Goal: Book appointment/travel/reservation

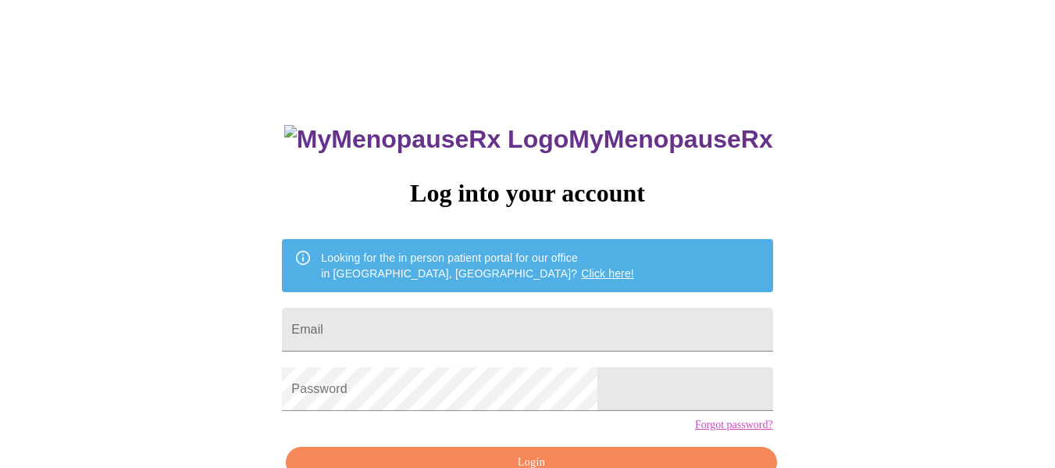
scroll to position [91, 0]
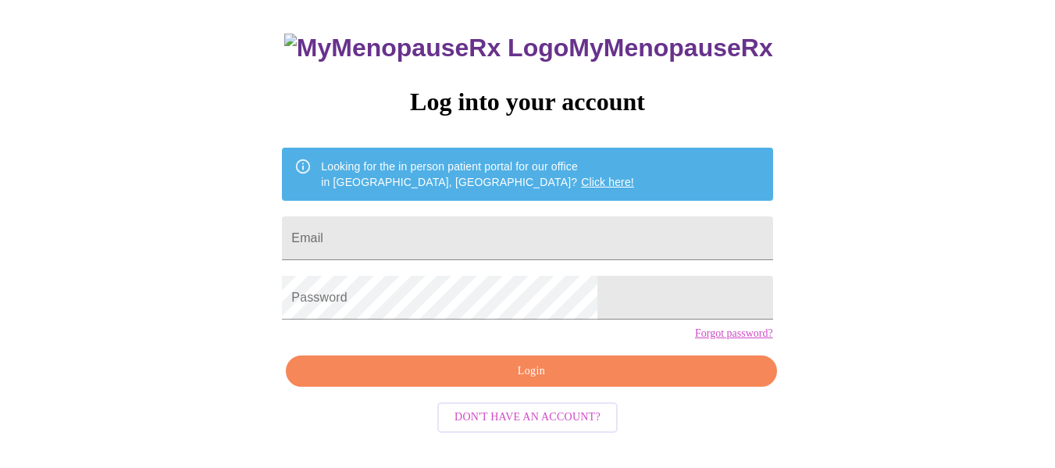
click at [403, 234] on input "Email" at bounding box center [527, 238] width 490 height 44
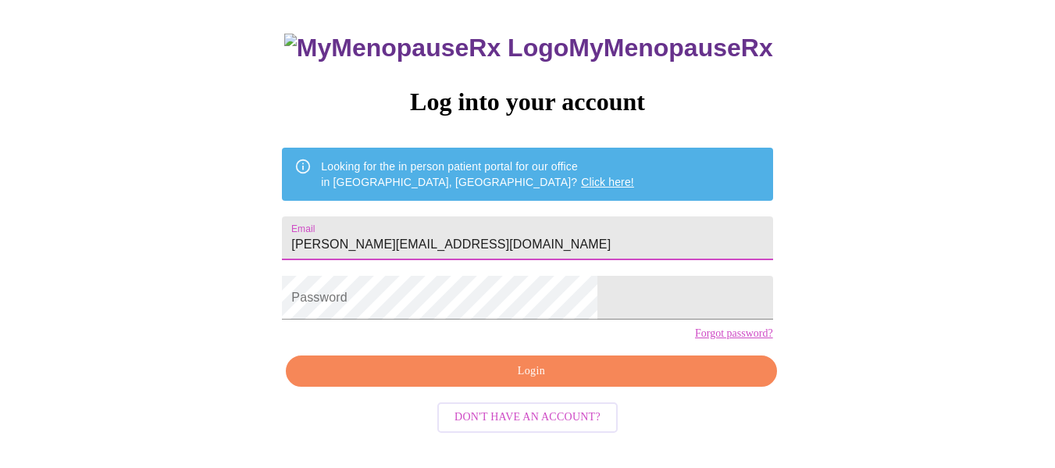
type input "[PERSON_NAME][EMAIL_ADDRESS][DOMAIN_NAME]"
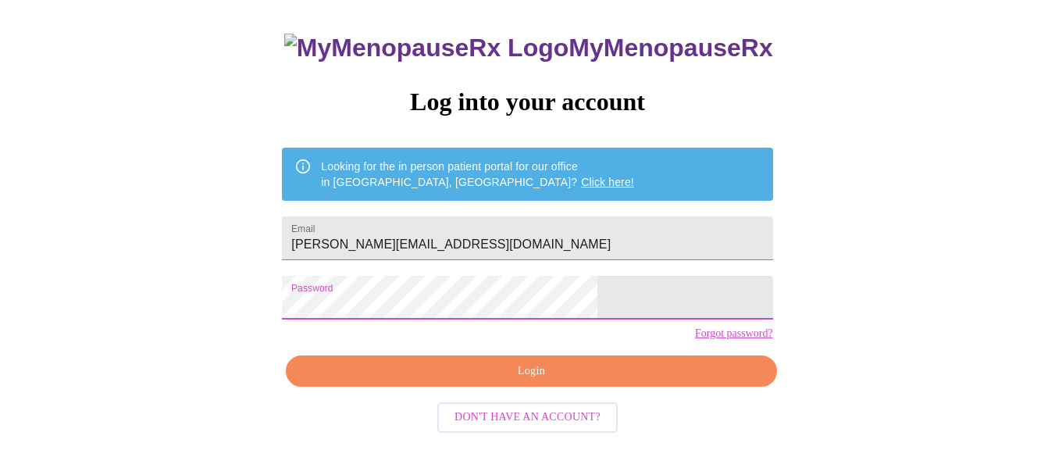
click at [442, 381] on span "Login" at bounding box center [531, 371] width 454 height 20
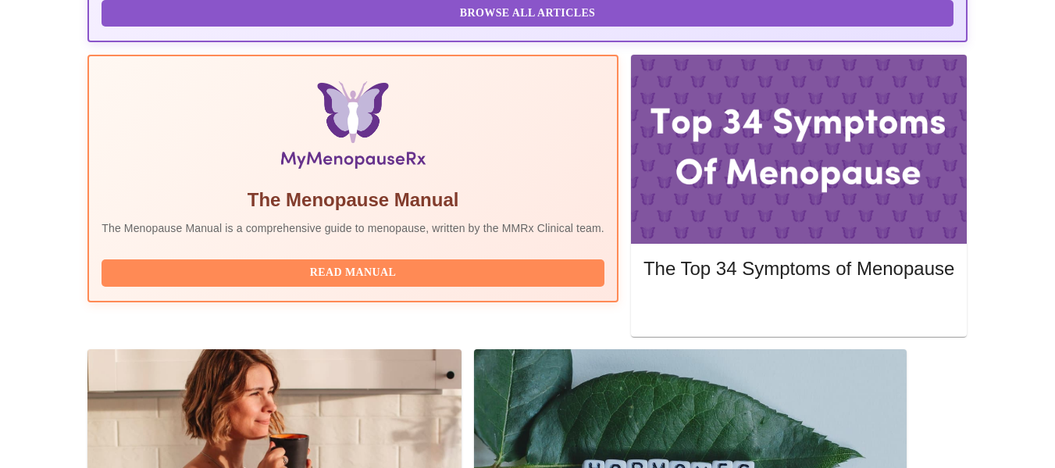
scroll to position [564, 0]
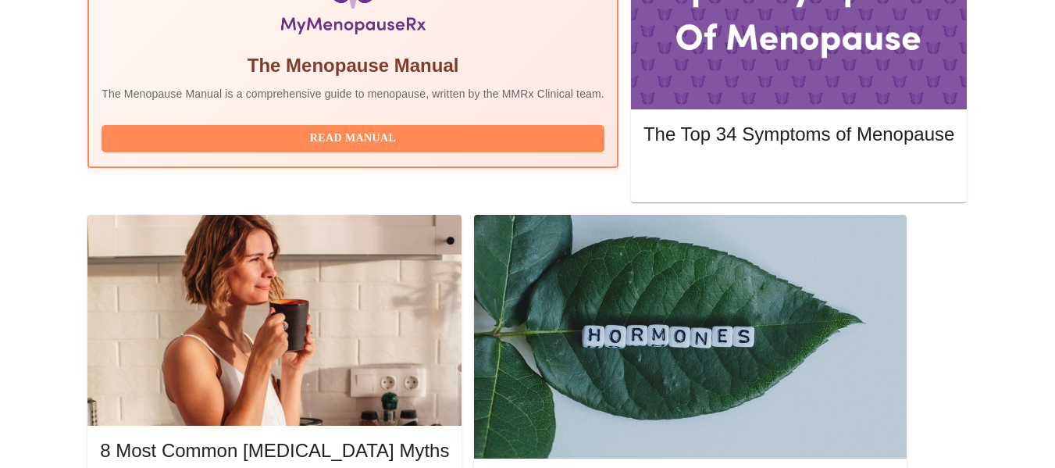
scroll to position [703, 0]
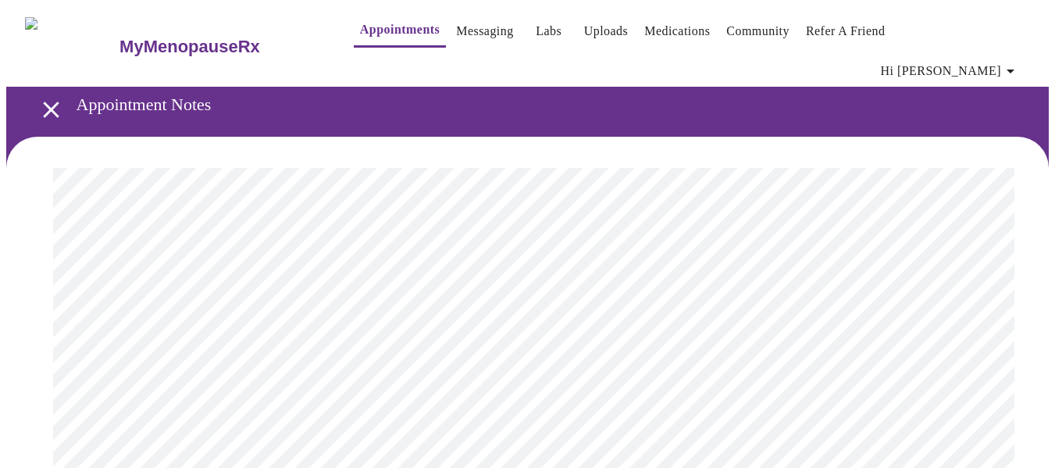
click at [361, 39] on link "Appointments" at bounding box center [400, 30] width 80 height 22
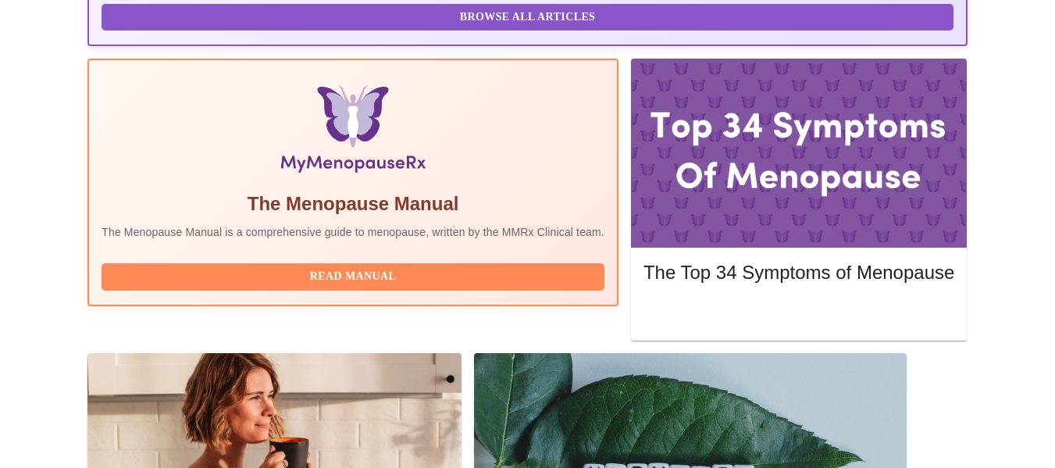
scroll to position [564, 0]
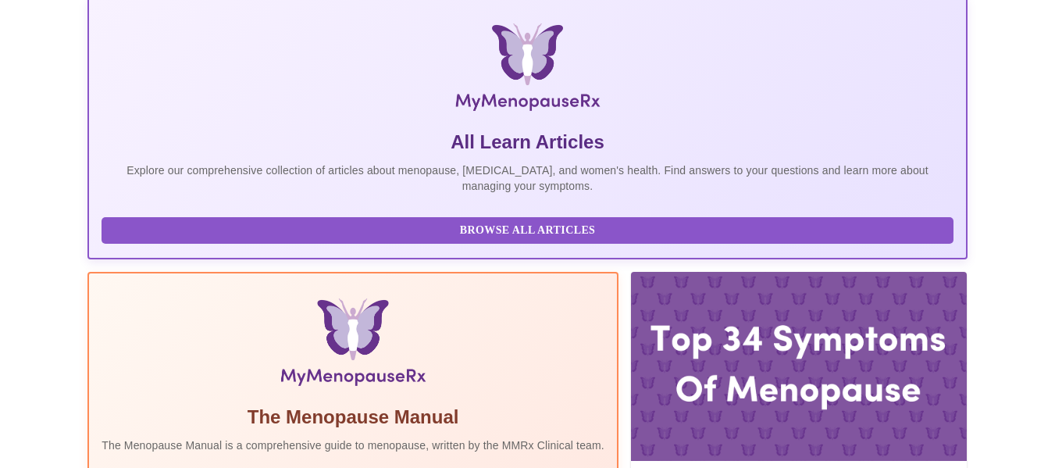
scroll to position [0, 0]
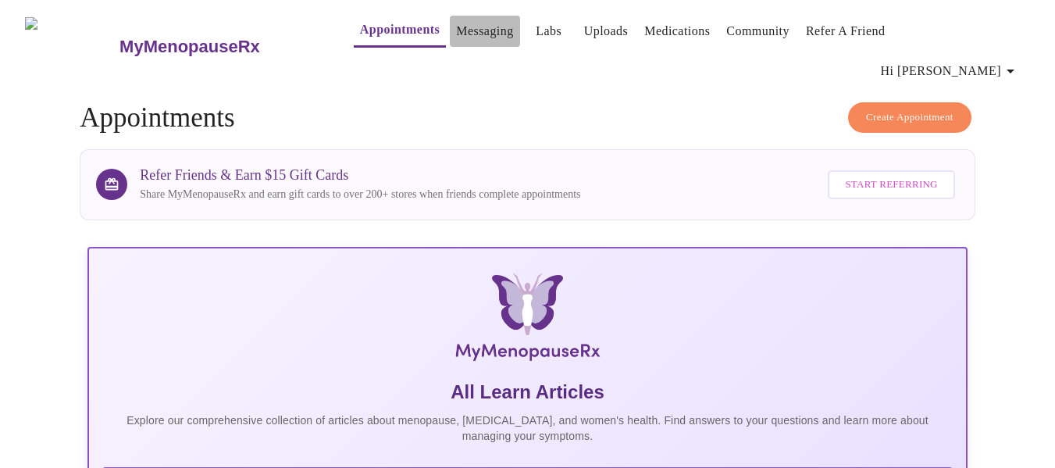
click at [464, 37] on link "Messaging" at bounding box center [484, 31] width 57 height 22
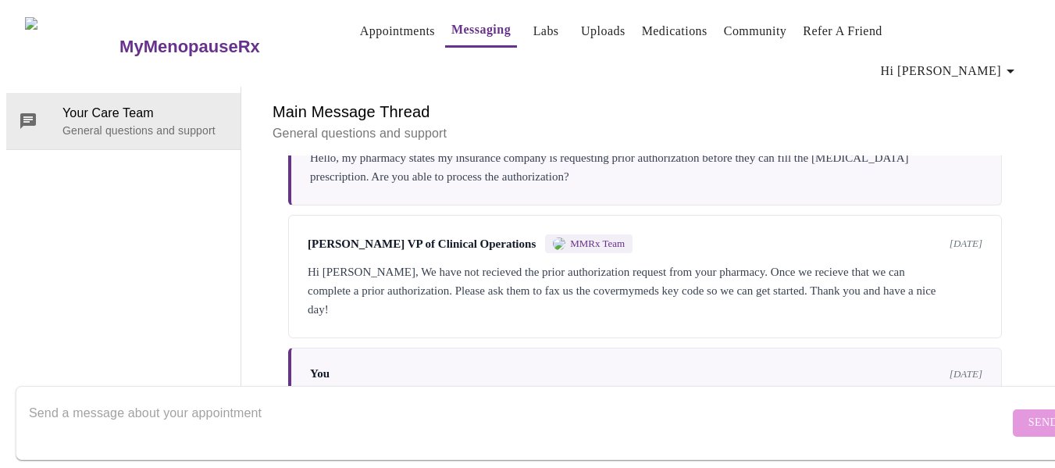
click at [589, 37] on link "Uploads" at bounding box center [603, 31] width 44 height 22
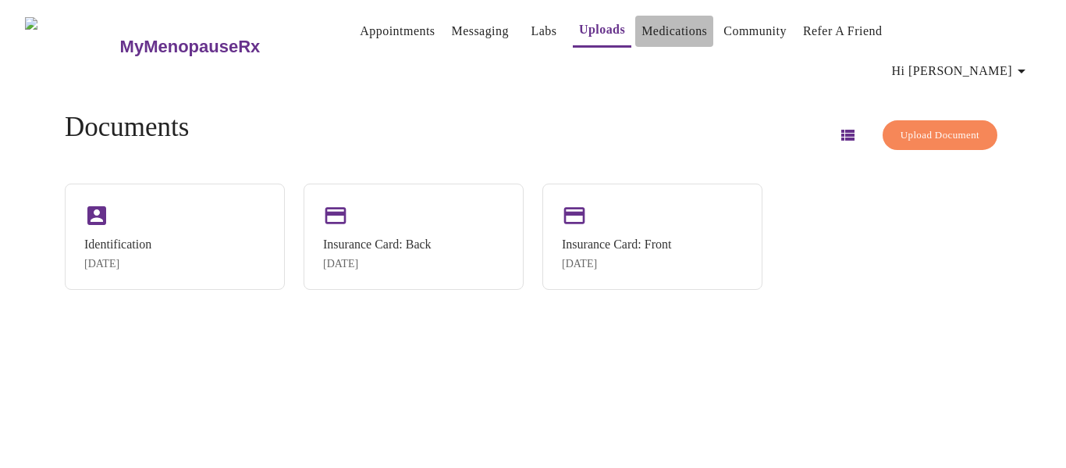
click at [653, 30] on link "Medications" at bounding box center [675, 31] width 66 height 22
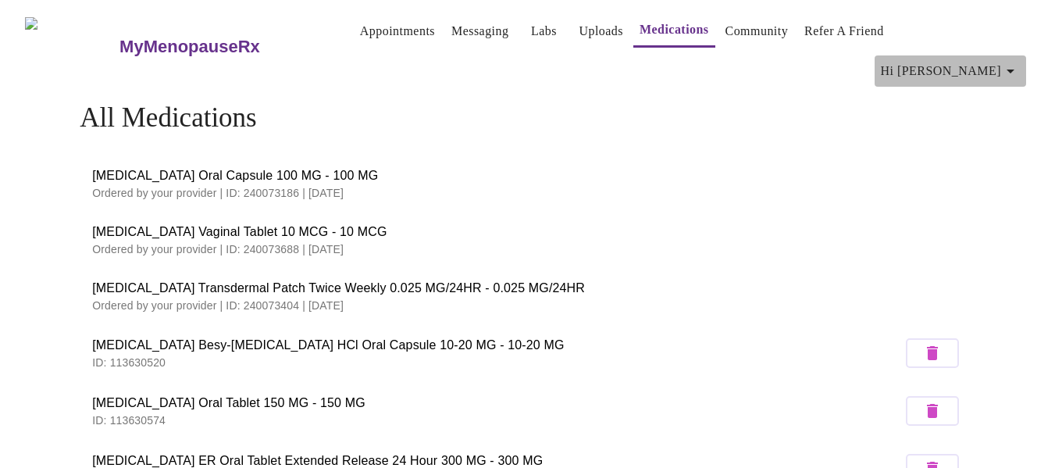
click at [1013, 62] on icon "button" at bounding box center [1010, 71] width 19 height 19
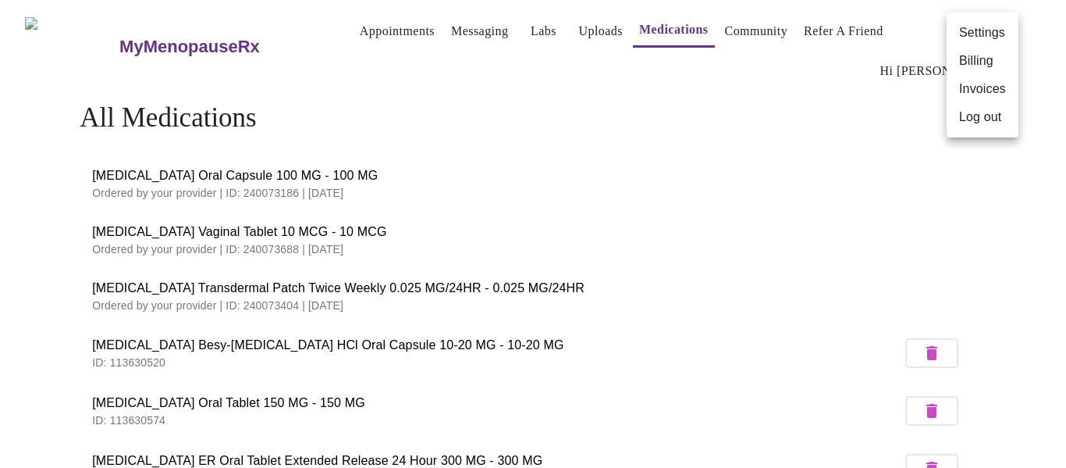
click at [322, 31] on div at bounding box center [533, 234] width 1066 height 468
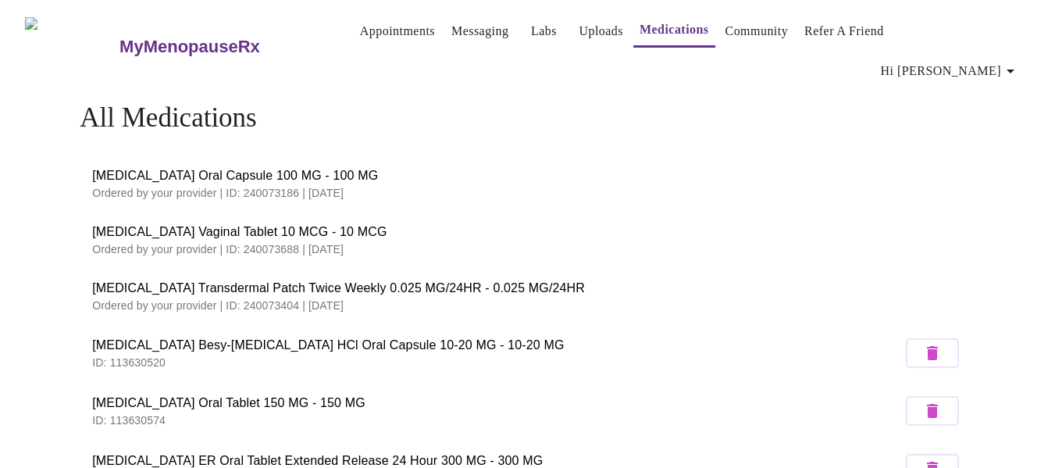
click at [372, 31] on link "Appointments" at bounding box center [397, 31] width 75 height 22
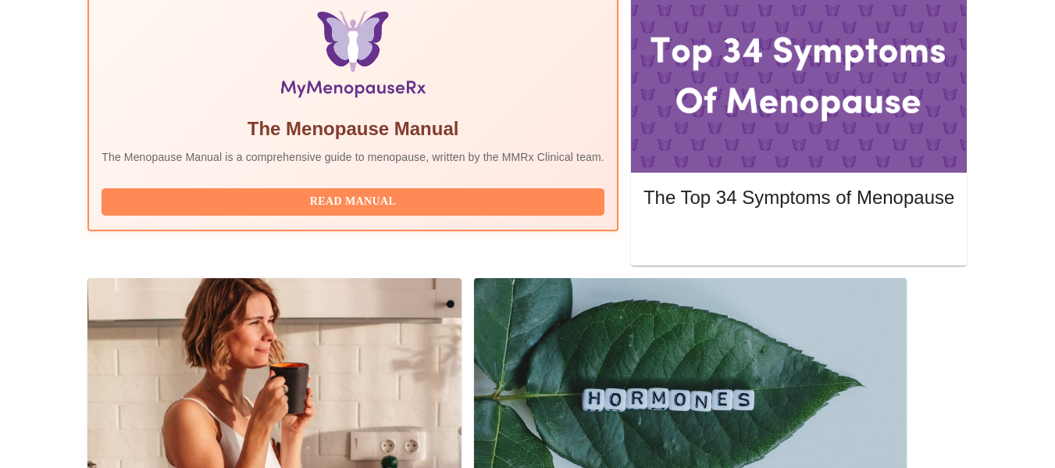
scroll to position [564, 0]
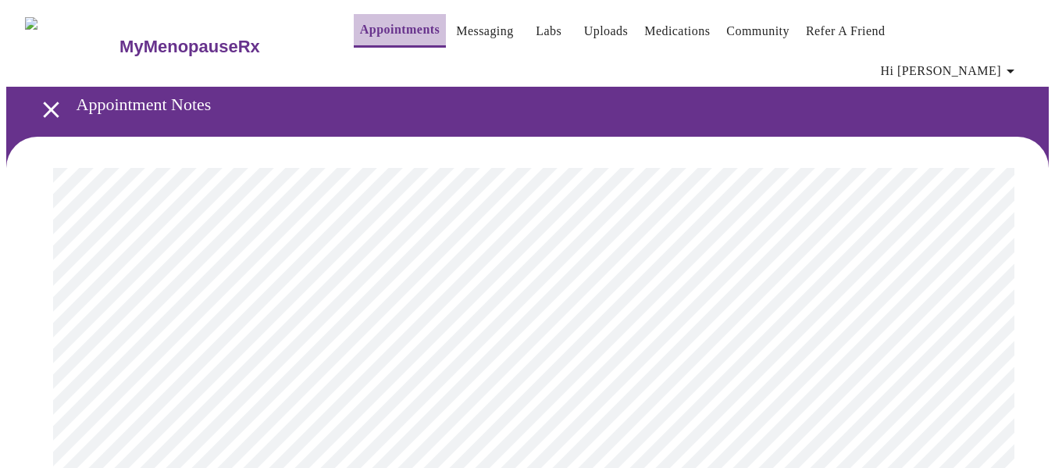
click at [367, 31] on link "Appointments" at bounding box center [400, 30] width 80 height 22
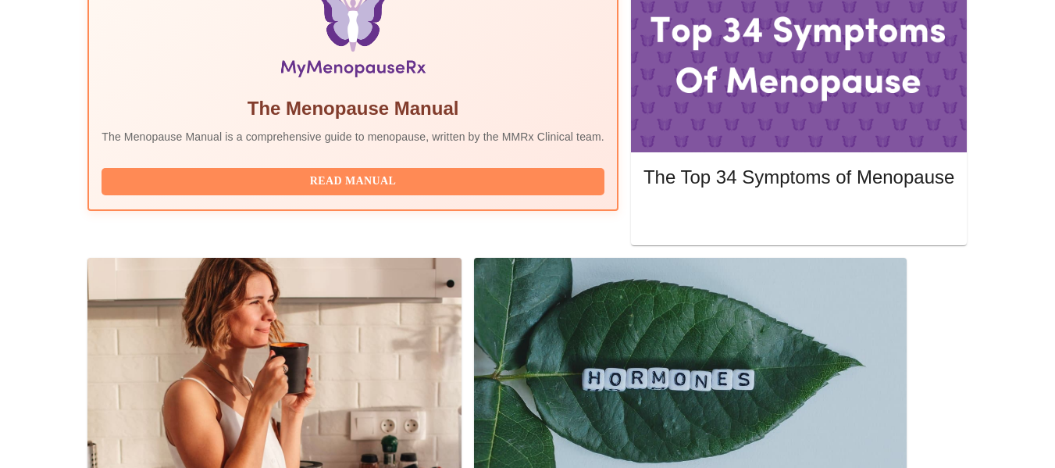
scroll to position [564, 0]
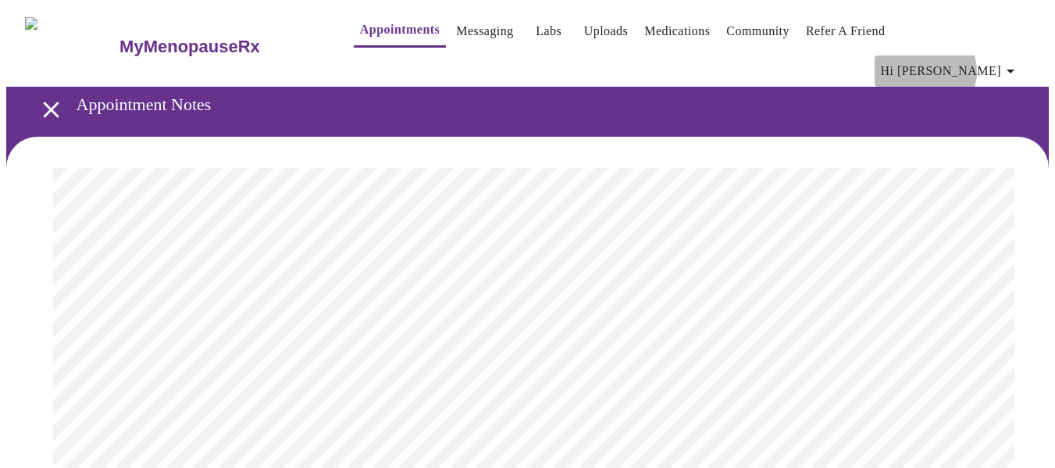
click at [980, 60] on span "Hi [PERSON_NAME]" at bounding box center [950, 71] width 139 height 22
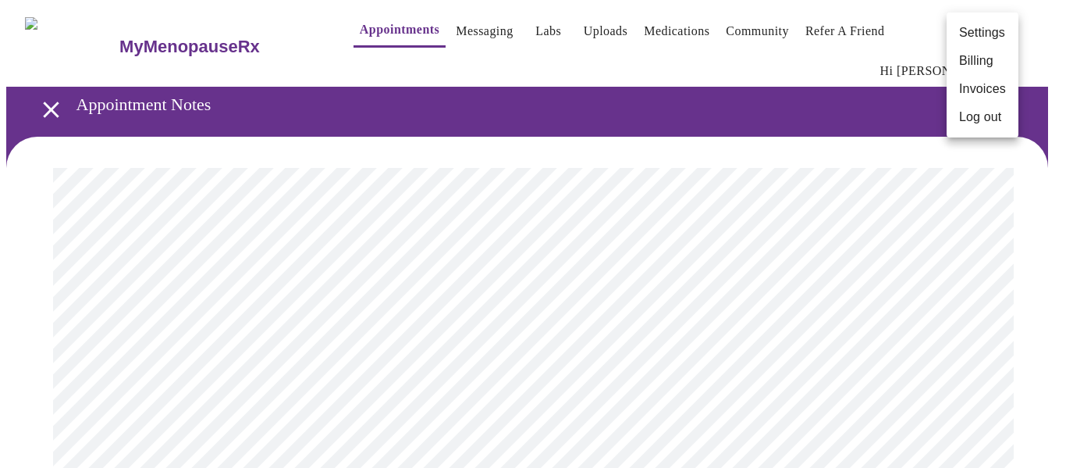
click at [40, 77] on div at bounding box center [533, 234] width 1066 height 468
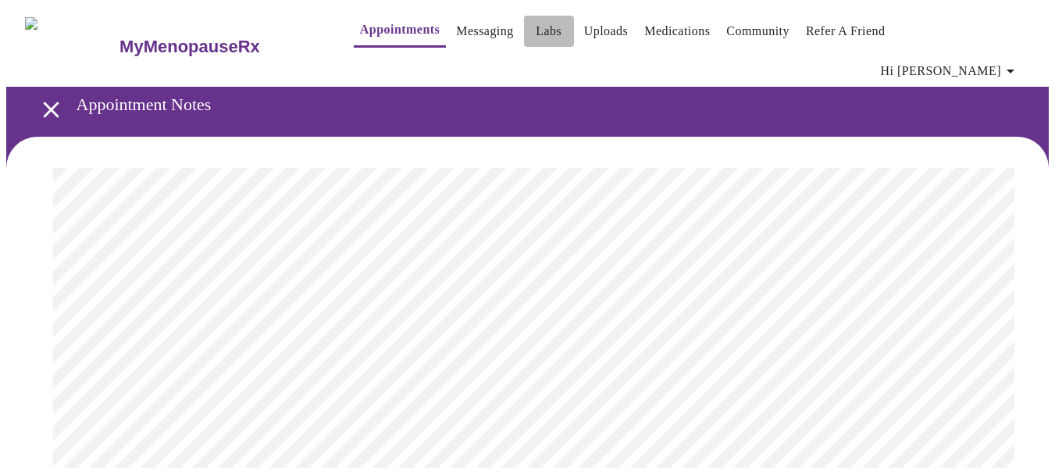
click at [536, 34] on link "Labs" at bounding box center [549, 31] width 26 height 22
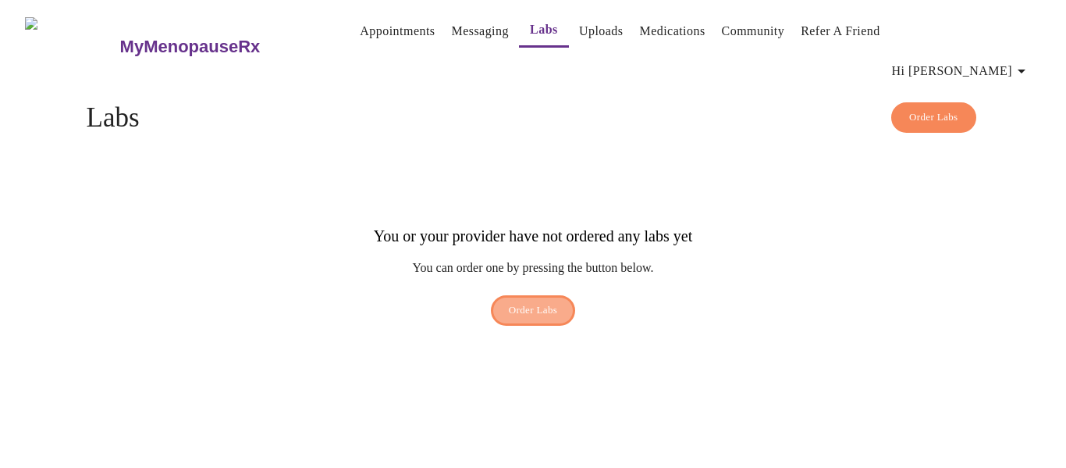
click at [545, 301] on span "Order Labs" at bounding box center [533, 310] width 49 height 18
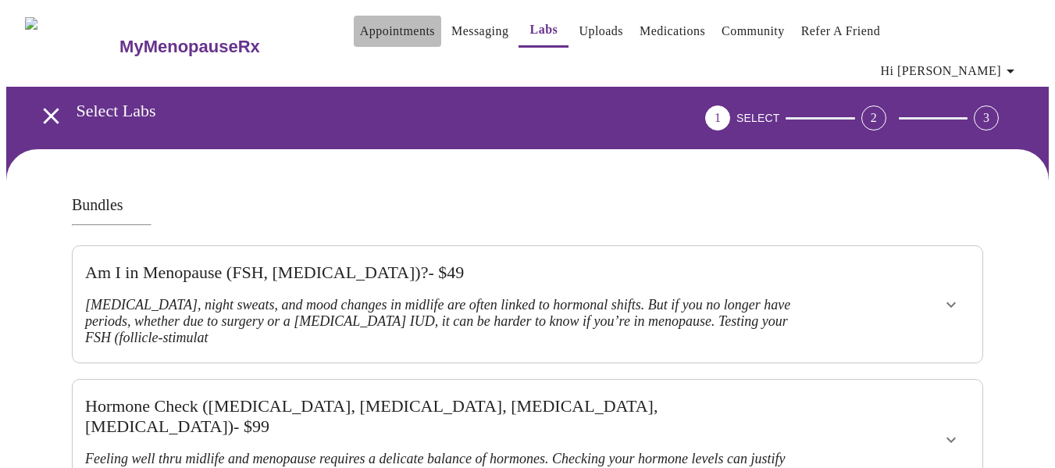
click at [363, 29] on link "Appointments" at bounding box center [397, 31] width 75 height 22
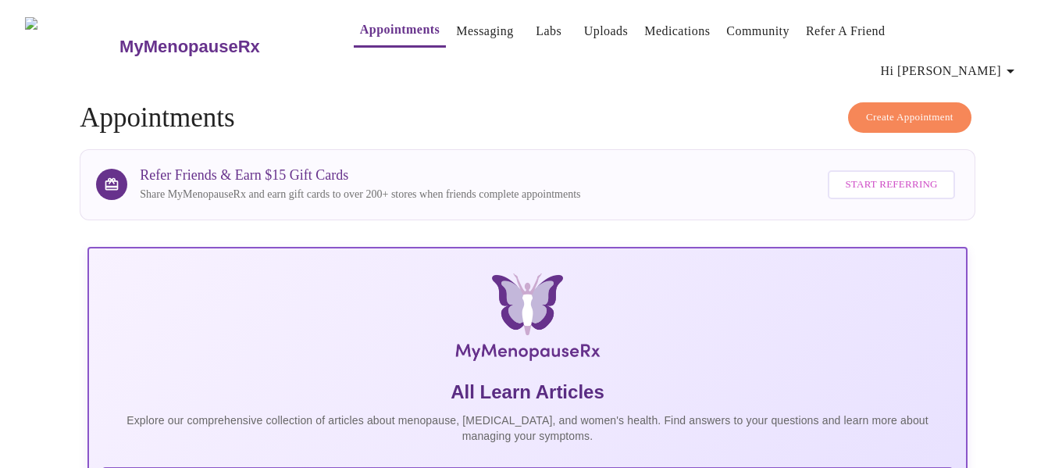
click at [119, 37] on h3 "MyMenopauseRx" at bounding box center [189, 47] width 141 height 20
click at [914, 109] on span "Create Appointment" at bounding box center [909, 118] width 87 height 18
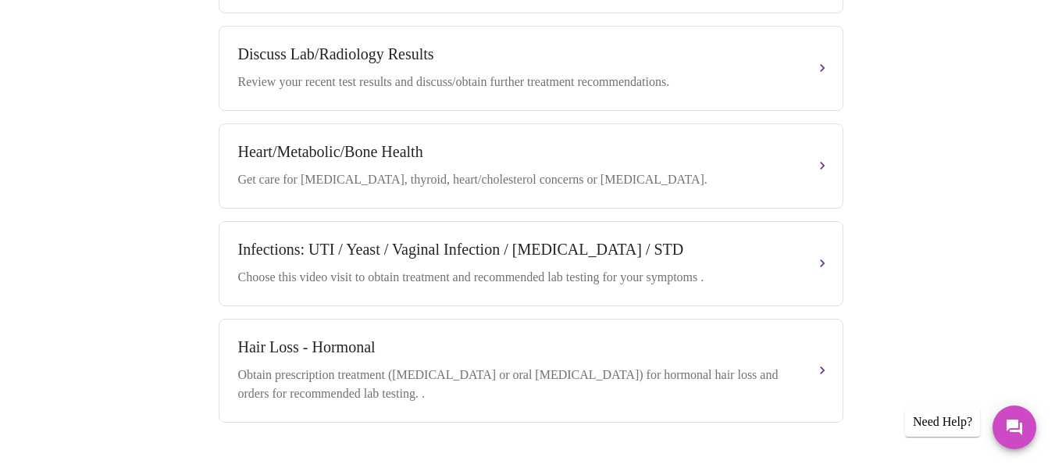
scroll to position [855, 0]
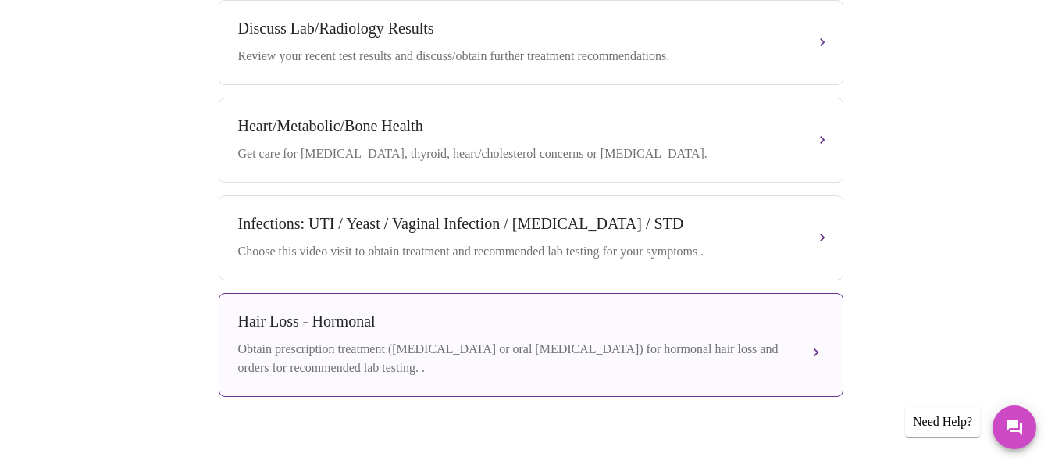
click at [664, 312] on div "Hair Loss - Hormonal" at bounding box center [515, 321] width 554 height 18
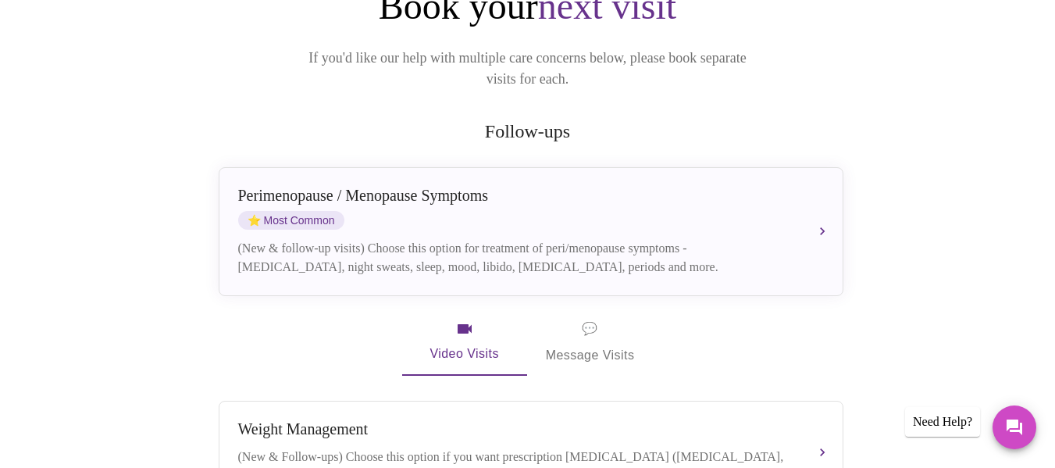
scroll to position [219, 0]
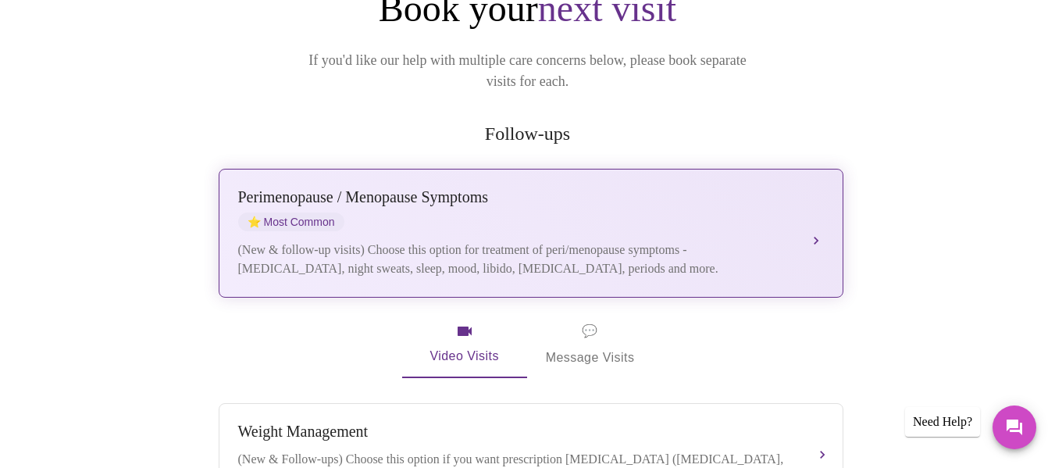
click at [831, 190] on button "[MEDICAL_DATA] / Menopause Symptoms ⭐ Most Common (New & follow-up visits) Choo…" at bounding box center [531, 233] width 624 height 129
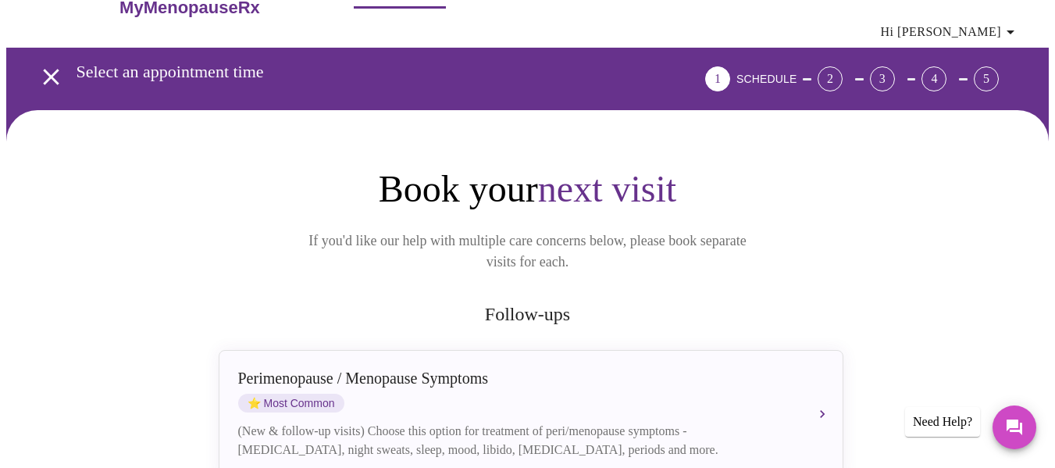
scroll to position [0, 0]
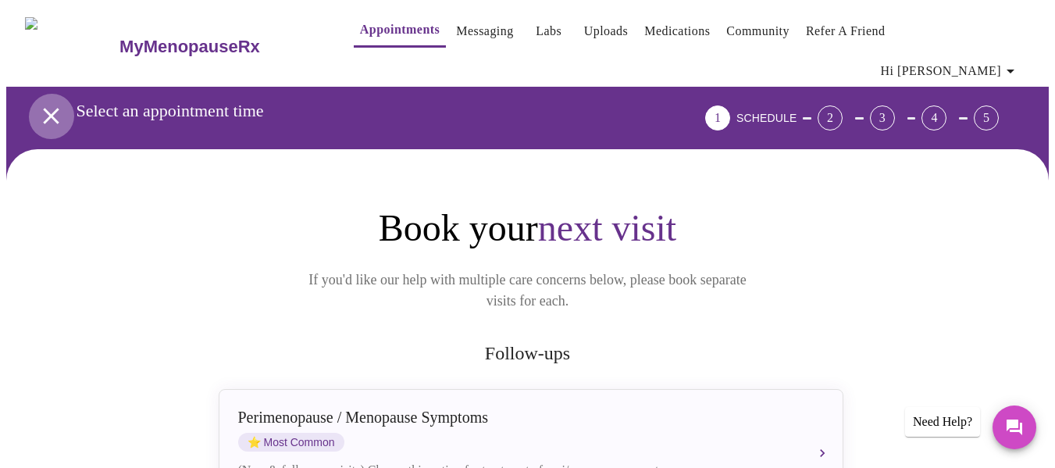
click at [44, 108] on icon "open drawer" at bounding box center [51, 116] width 16 height 16
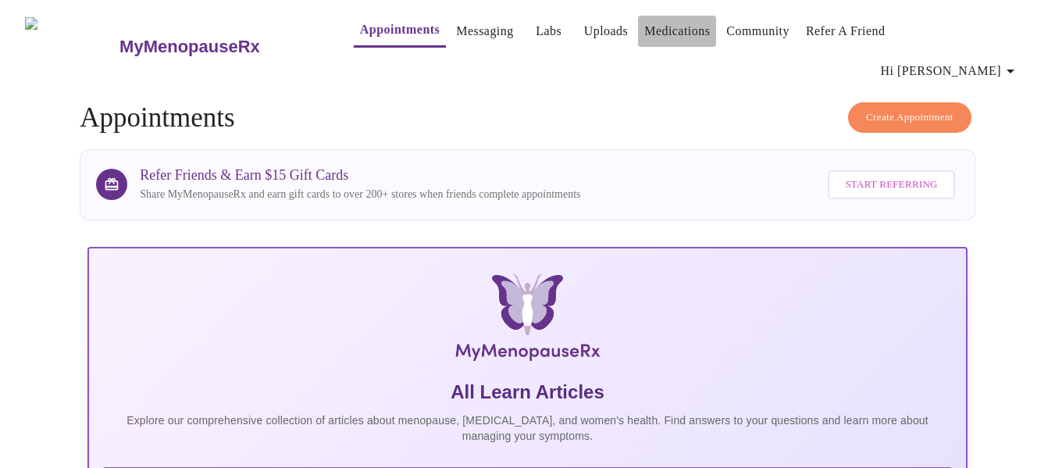
click at [671, 37] on link "Medications" at bounding box center [677, 31] width 66 height 22
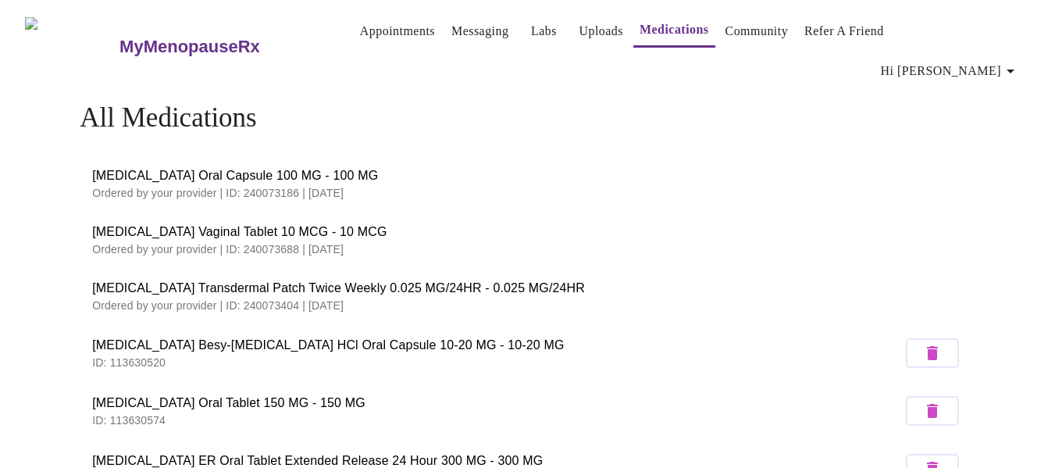
click at [531, 36] on link "Labs" at bounding box center [544, 31] width 26 height 22
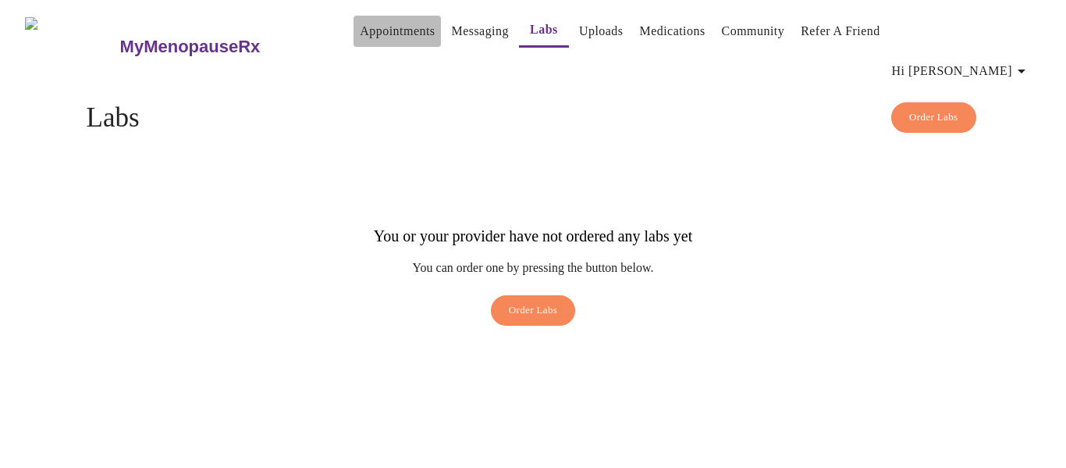
click at [380, 41] on link "Appointments" at bounding box center [397, 31] width 75 height 22
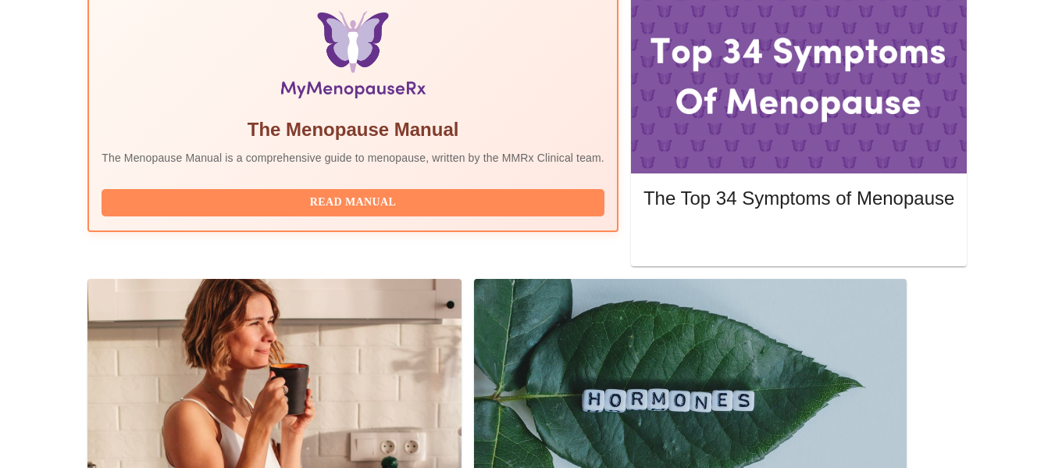
scroll to position [532, 0]
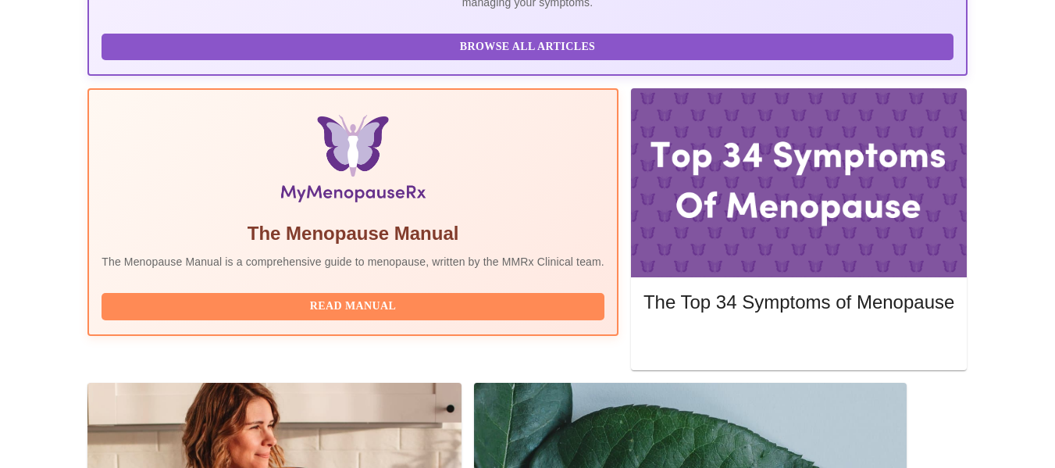
scroll to position [424, 0]
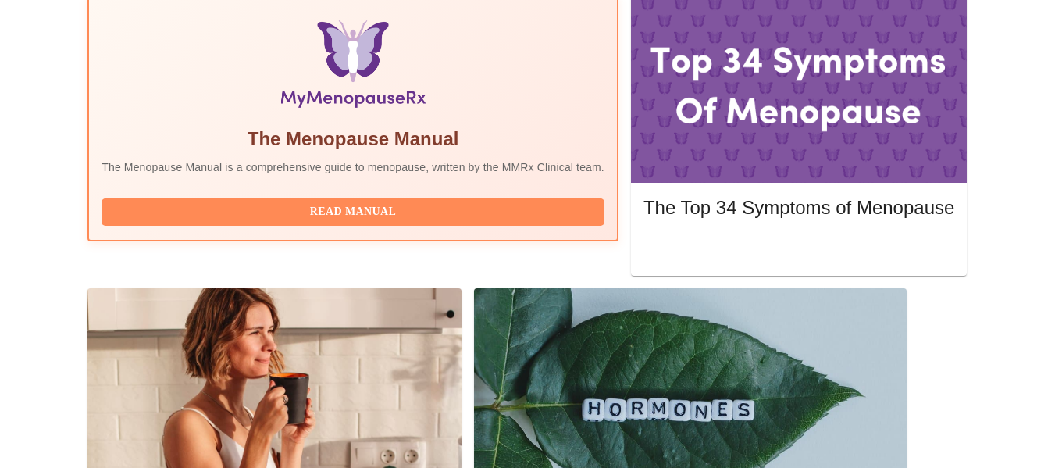
scroll to position [564, 0]
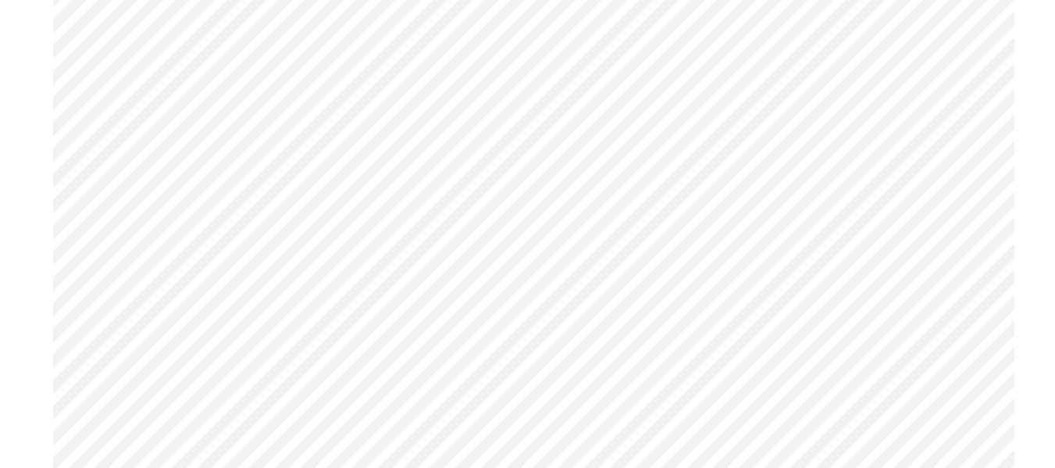
scroll to position [5121, 0]
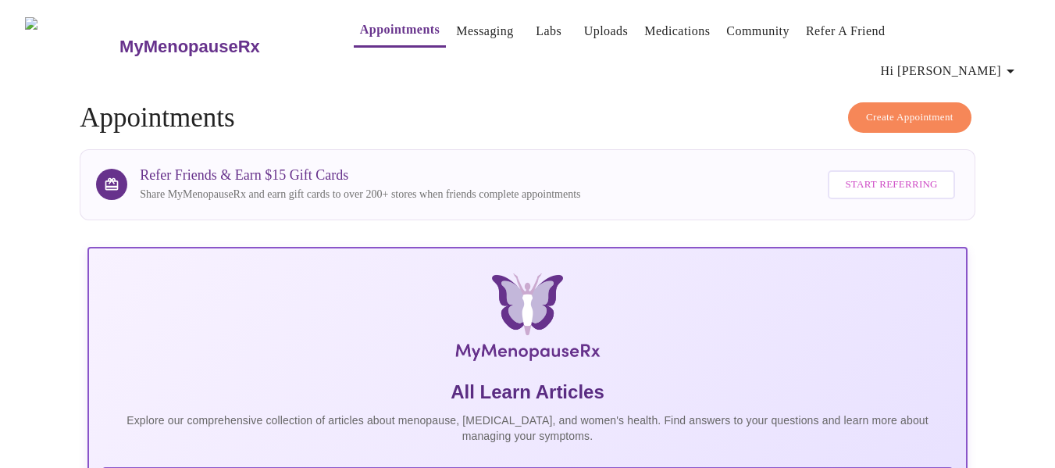
scroll to position [124, 0]
